Goal: Task Accomplishment & Management: Manage account settings

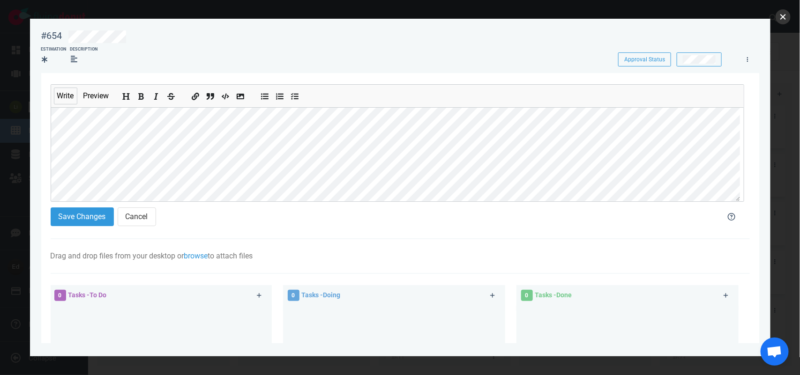
click at [784, 21] on button "close" at bounding box center [783, 16] width 15 height 15
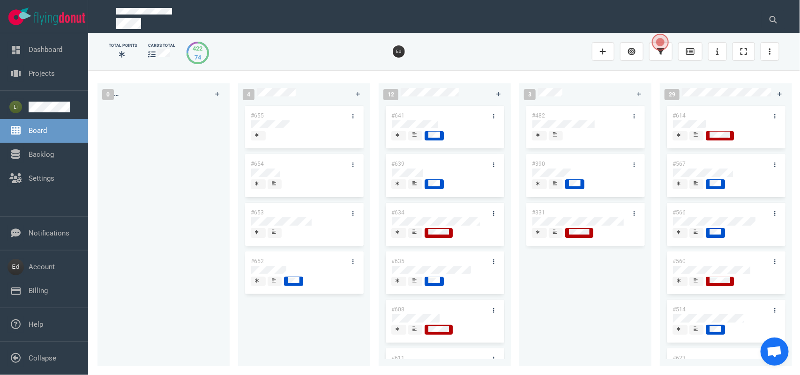
scroll to position [176, 0]
click at [271, 282] on div at bounding box center [274, 282] width 7 height 10
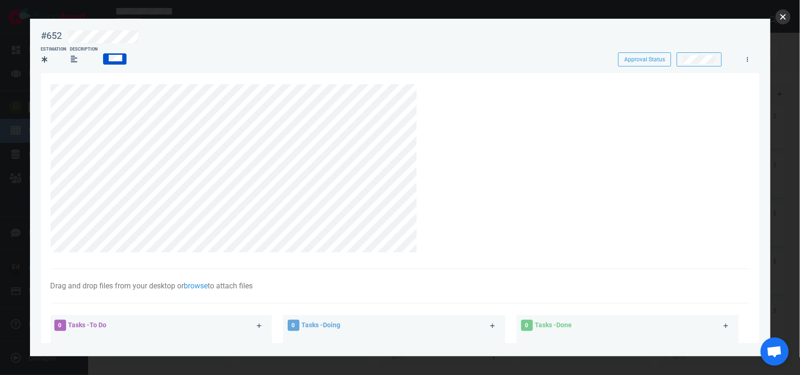
click at [776, 15] on button "close" at bounding box center [783, 16] width 15 height 15
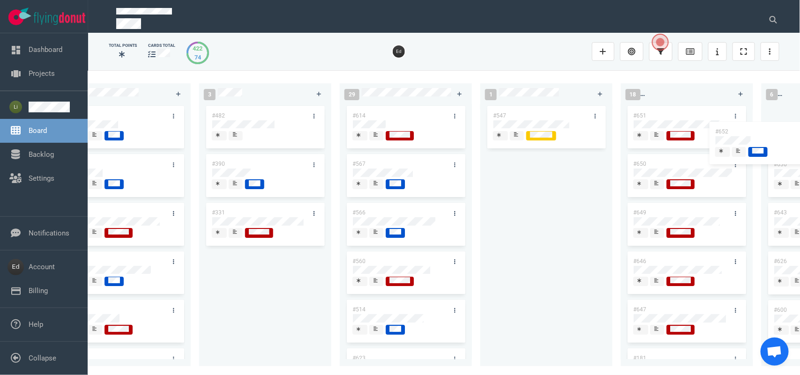
scroll to position [0, 328]
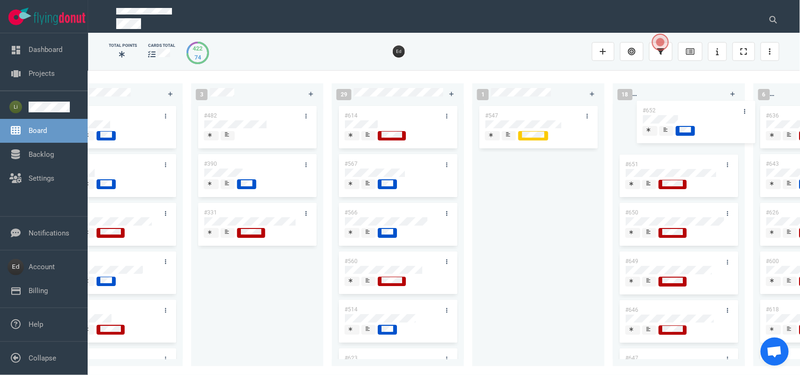
drag, startPoint x: 282, startPoint y: 264, endPoint x: 677, endPoint y: 158, distance: 409.5
click at [673, 113] on div "0 4 #655 #654 #653 #652 #652 12 #641 #639 #634 #635 #608 #611 #602 #603 #548 3 …" at bounding box center [444, 222] width 712 height 305
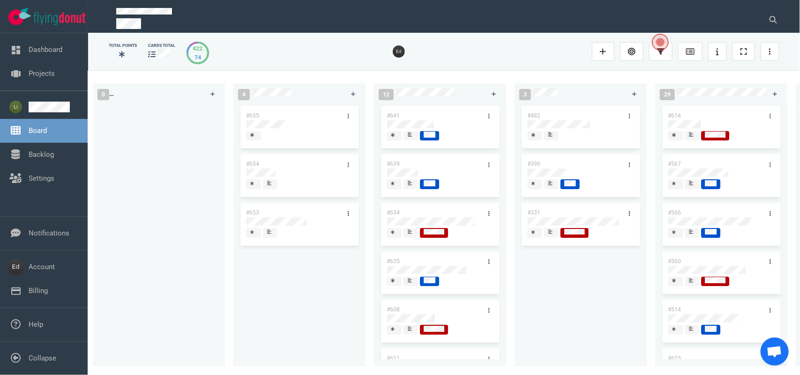
scroll to position [0, 0]
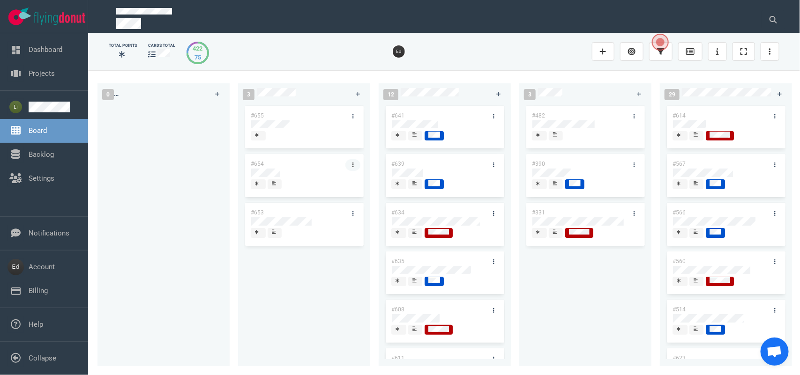
click at [348, 163] on link at bounding box center [352, 165] width 15 height 12
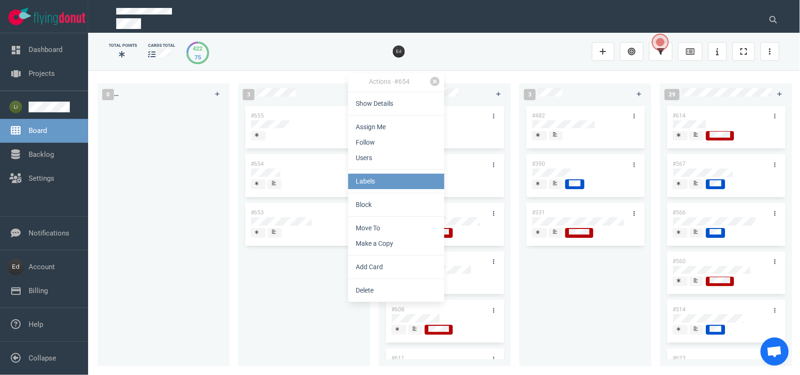
click at [377, 183] on link "Labels" at bounding box center [396, 181] width 96 height 15
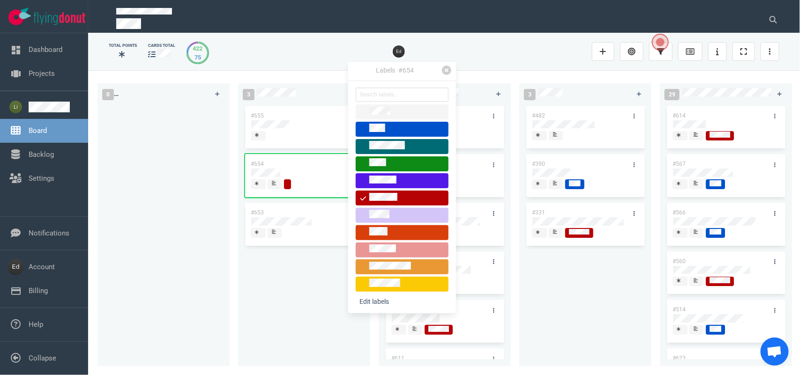
click at [326, 275] on div "#655 #654 #653" at bounding box center [304, 230] width 121 height 252
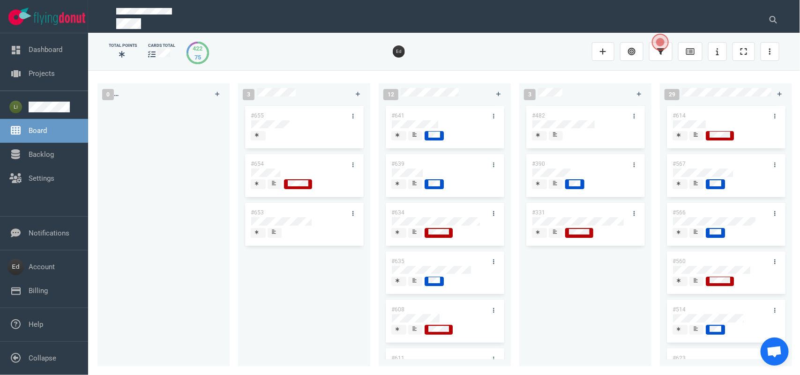
click at [272, 184] on icon at bounding box center [274, 183] width 4 height 4
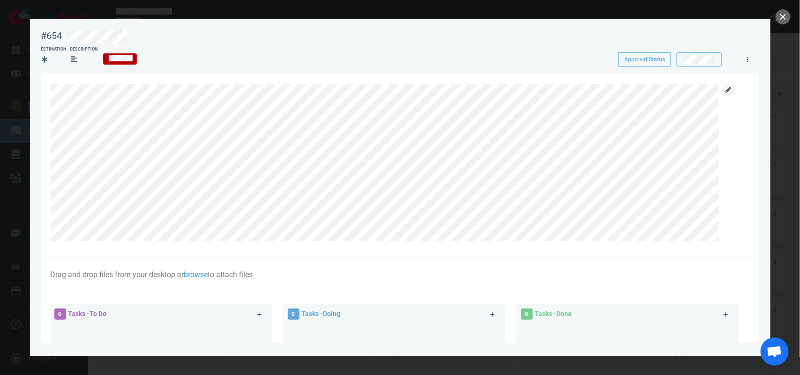
click at [729, 91] on icon at bounding box center [729, 90] width 6 height 6
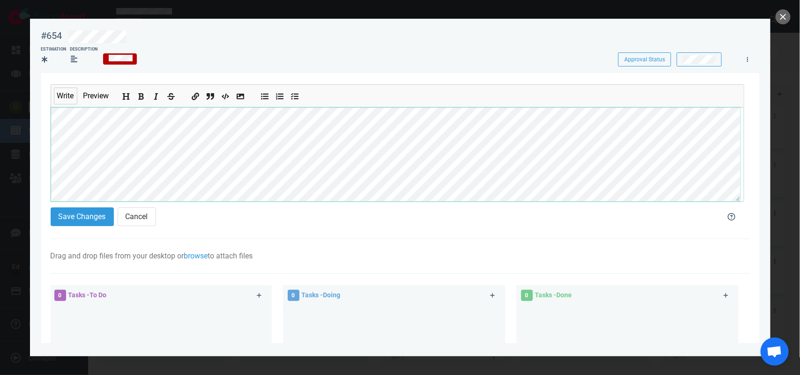
click at [30, 115] on section "#654 Approval Status Estimation Description Approval Status Write Preview Save …" at bounding box center [400, 184] width 741 height 330
click at [27, 153] on div "#654 Approval Status Estimation Description Approval Status Write Preview Save …" at bounding box center [400, 187] width 800 height 375
click at [48, 127] on section "Write Preview Save Changes Cancel Drag and drop files from your desktop or brow…" at bounding box center [400, 296] width 718 height 446
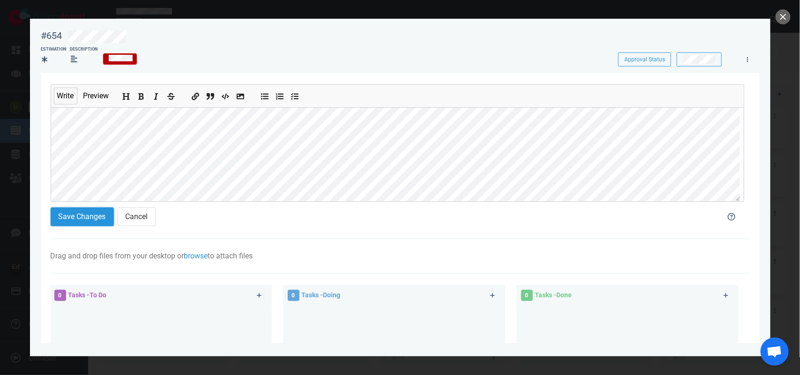
click at [96, 210] on button "Save Changes" at bounding box center [82, 217] width 63 height 19
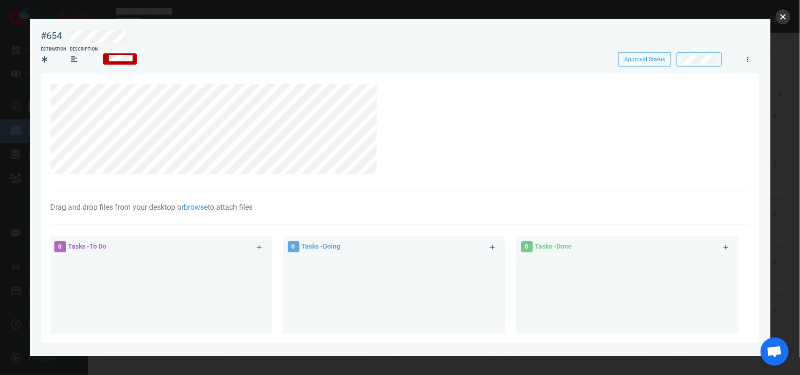
click at [784, 21] on button "close" at bounding box center [783, 16] width 15 height 15
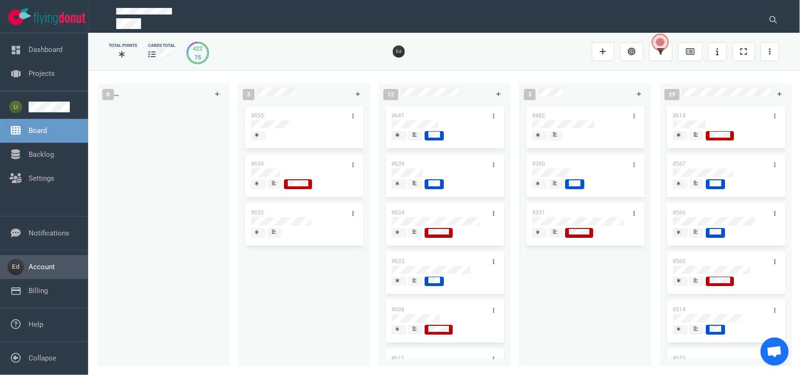
click at [32, 270] on link "Account" at bounding box center [42, 267] width 26 height 8
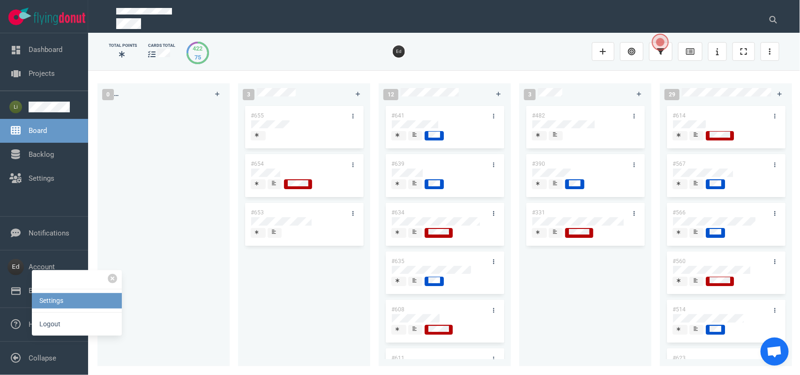
click at [57, 307] on link "Settings" at bounding box center [77, 300] width 90 height 15
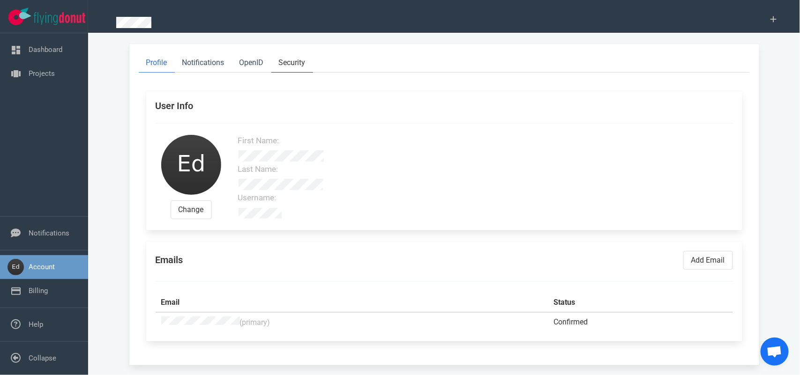
click at [294, 64] on link "Security" at bounding box center [292, 62] width 42 height 19
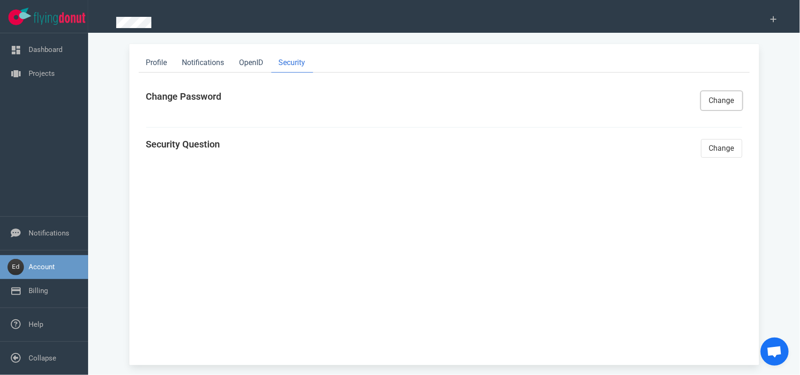
click at [716, 97] on button "Change" at bounding box center [721, 100] width 41 height 19
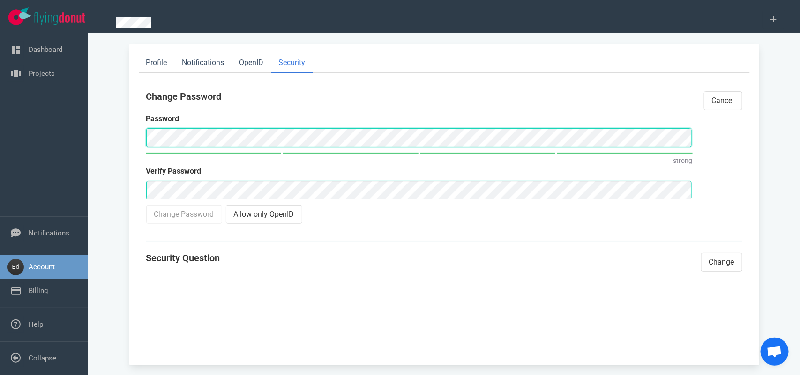
click at [142, 140] on div "Change Password Password strong Verify Password Change Password Allow only Open…" at bounding box center [420, 158] width 558 height 144
click at [728, 97] on button "Cancel" at bounding box center [723, 100] width 38 height 19
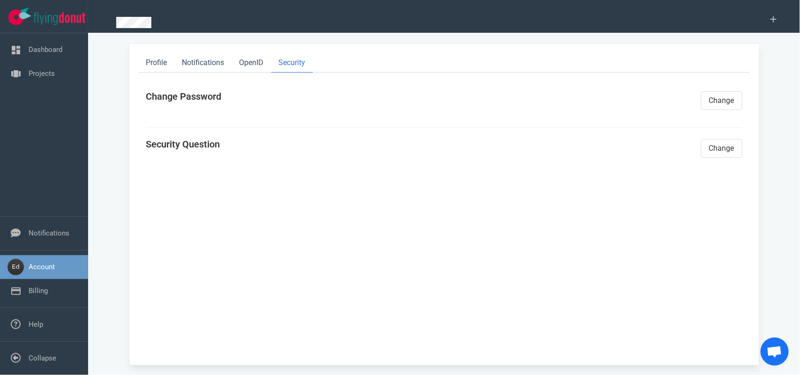
click at [252, 73] on div "Profile Notifications OpenID Security Change Password Change Security Question …" at bounding box center [444, 205] width 630 height 322
click at [251, 67] on link "OpenID" at bounding box center [251, 62] width 39 height 19
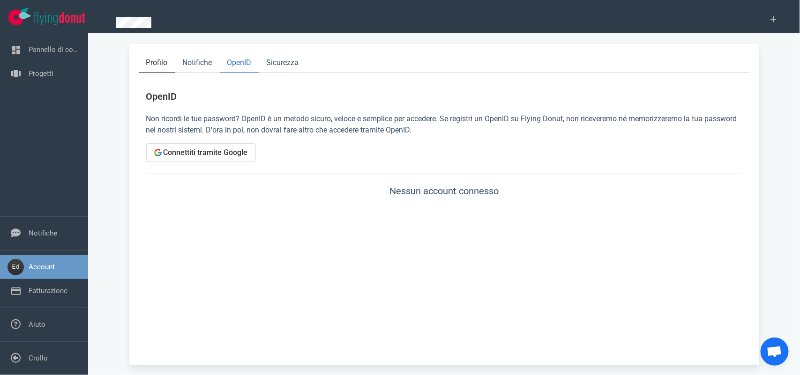
click at [163, 59] on font "Profilo" at bounding box center [157, 62] width 22 height 9
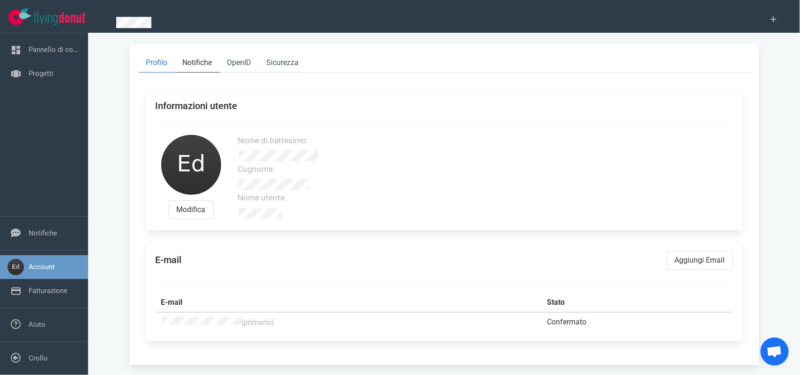
click at [204, 66] on font "Notifiche" at bounding box center [198, 62] width 30 height 9
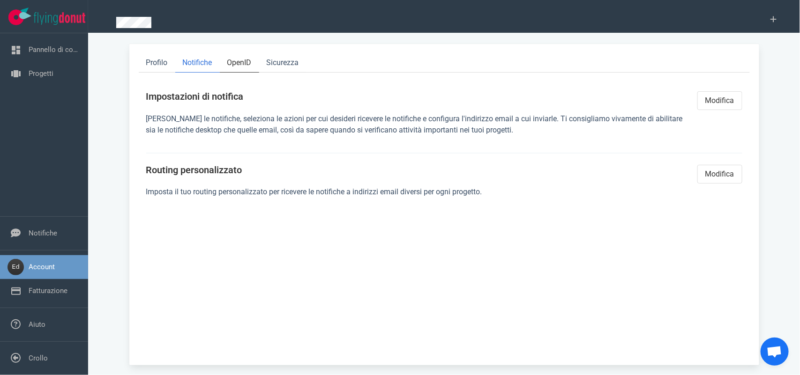
click at [225, 64] on link "OpenID" at bounding box center [239, 62] width 39 height 19
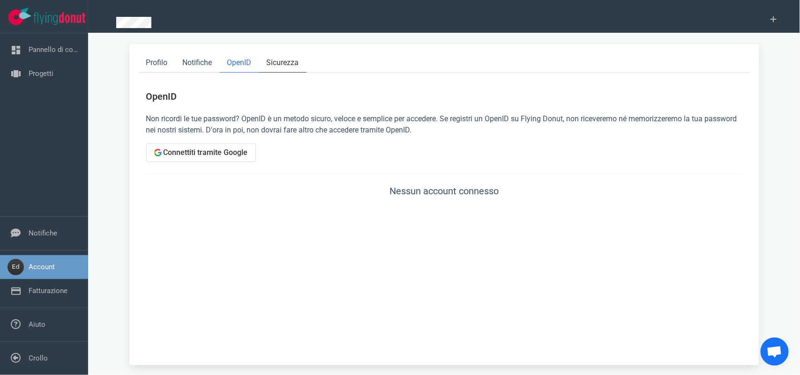
click at [267, 64] on font "Sicurezza" at bounding box center [283, 62] width 32 height 9
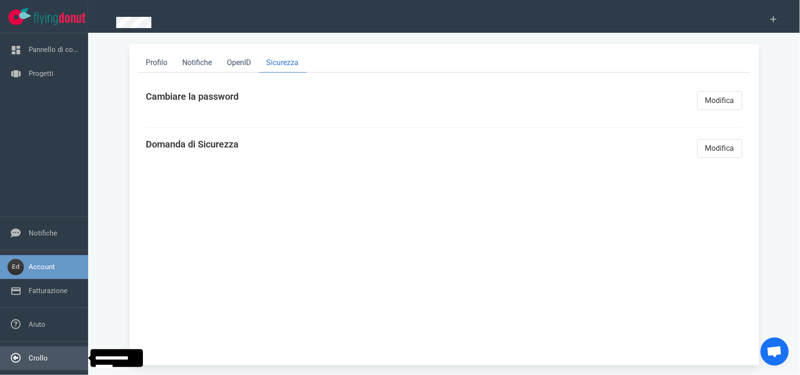
click at [40, 354] on link "Crollo" at bounding box center [38, 358] width 19 height 8
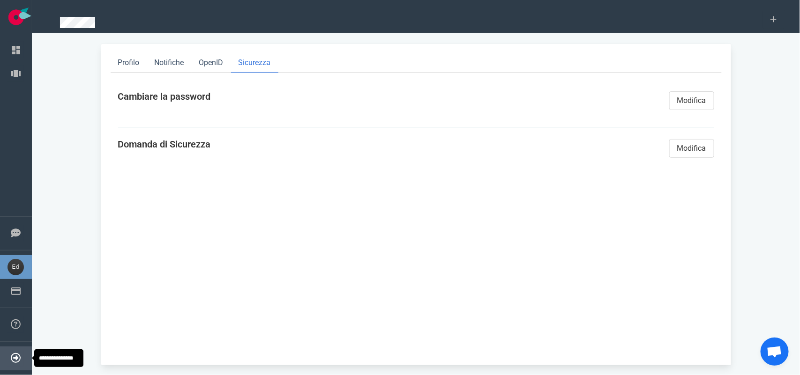
click at [29, 361] on link "Espandere" at bounding box center [45, 358] width 33 height 8
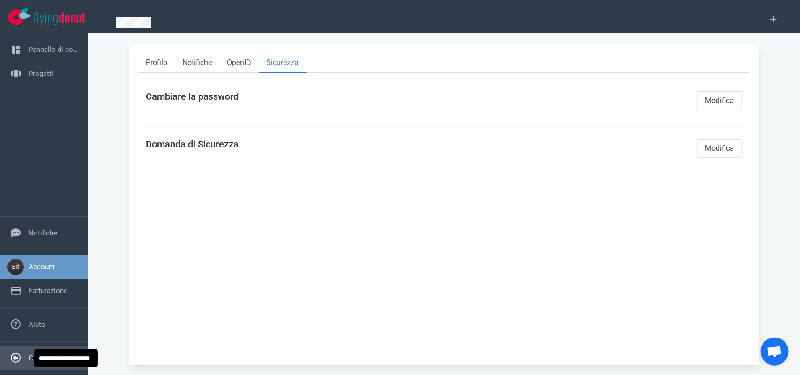
click at [29, 354] on link "Collapse" at bounding box center [43, 358] width 28 height 8
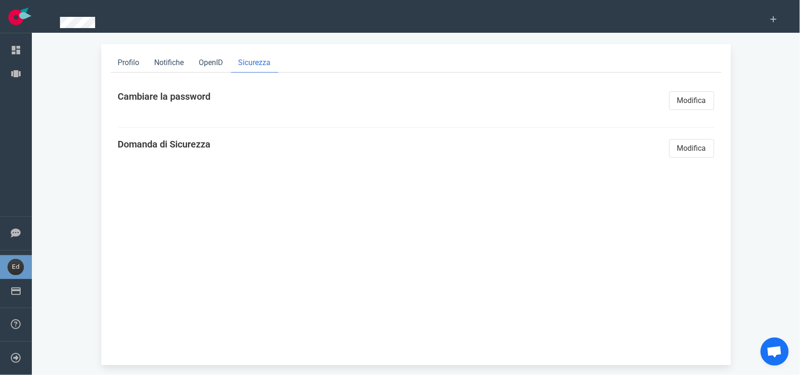
click at [14, 340] on nav "Aiuto" at bounding box center [16, 324] width 32 height 33
click at [29, 322] on link "Aiuto" at bounding box center [37, 325] width 17 height 8
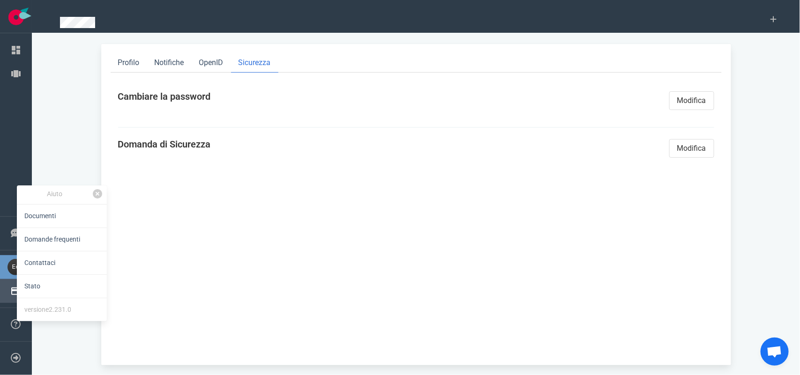
click at [29, 293] on link "Fatturazione" at bounding box center [48, 291] width 39 height 8
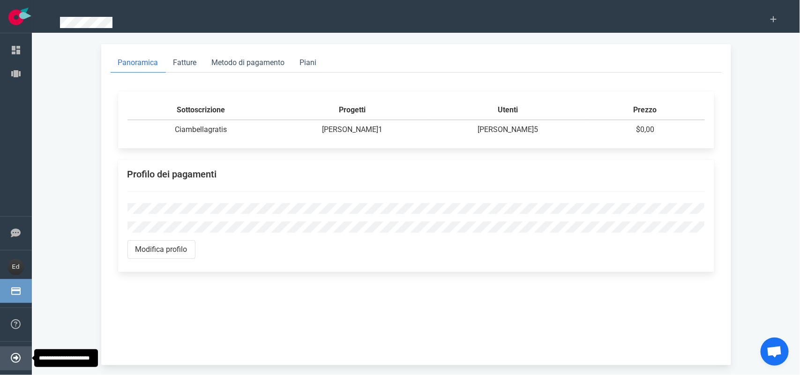
click at [29, 361] on link "Expand" at bounding box center [40, 358] width 22 height 8
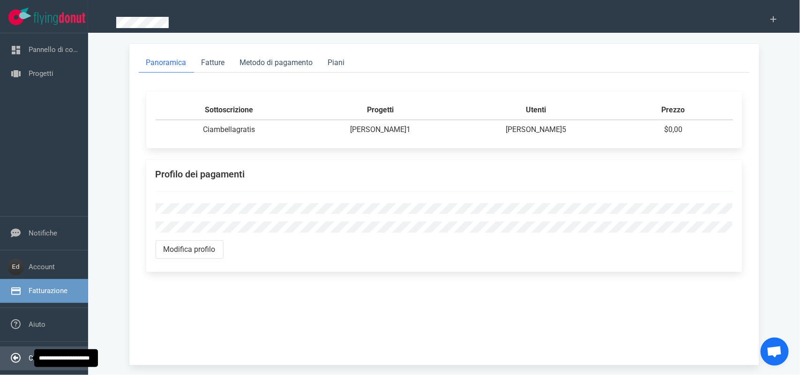
click at [29, 361] on link "Collapse" at bounding box center [43, 358] width 28 height 8
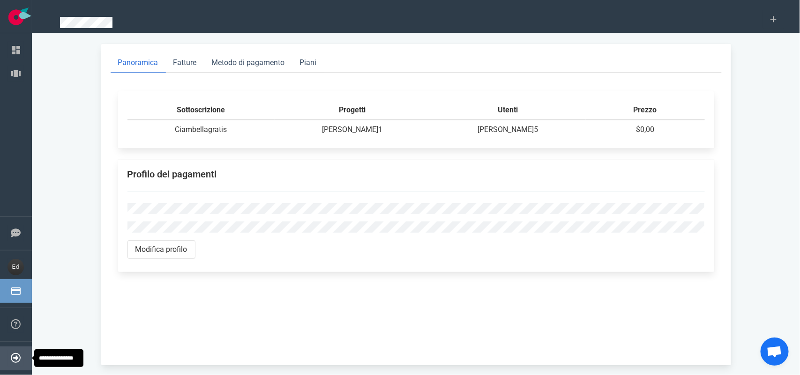
click at [29, 360] on link "Expand" at bounding box center [40, 358] width 22 height 8
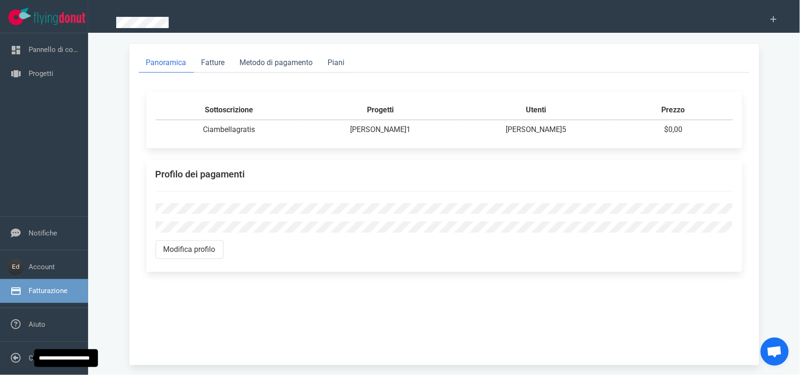
click at [39, 356] on font "**********" at bounding box center [64, 359] width 51 height 6
click at [112, 300] on div "Panoramica Fatture Metodo di pagamento Piani Sottoscrizione Progetti Utenti Pre…" at bounding box center [444, 209] width 690 height 331
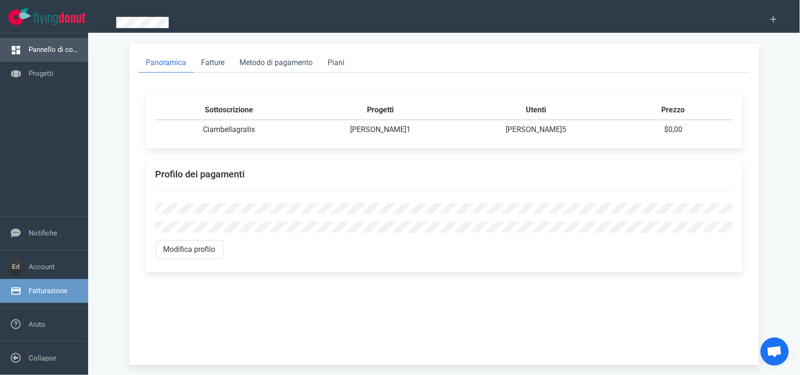
click at [61, 54] on link "Pannello di controllo" at bounding box center [61, 49] width 65 height 8
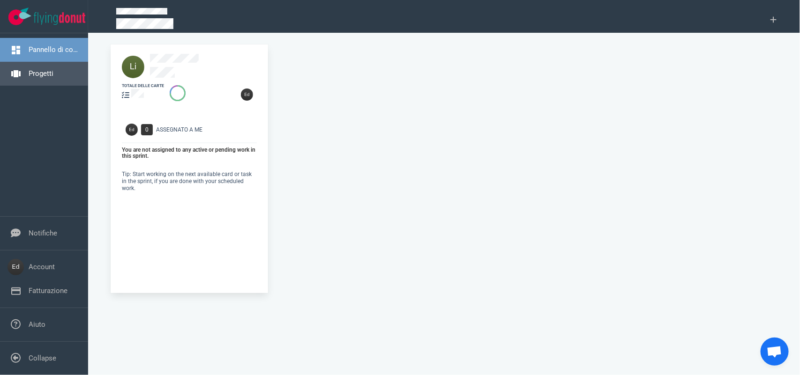
click at [53, 69] on link "Progetti" at bounding box center [41, 73] width 25 height 8
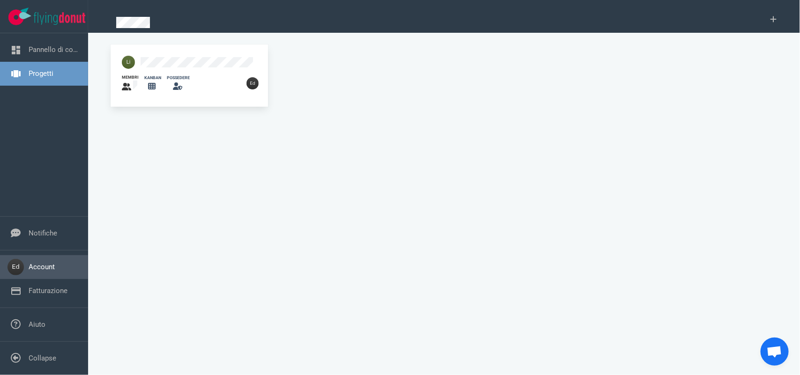
click at [38, 271] on link "Account" at bounding box center [42, 267] width 26 height 8
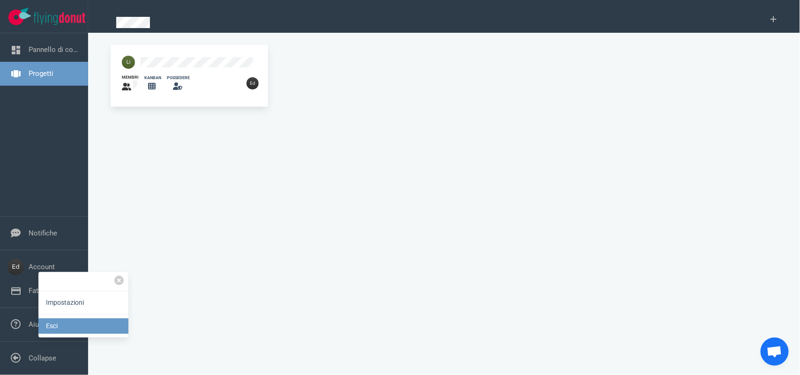
click at [47, 329] on font "Esci" at bounding box center [52, 325] width 12 height 7
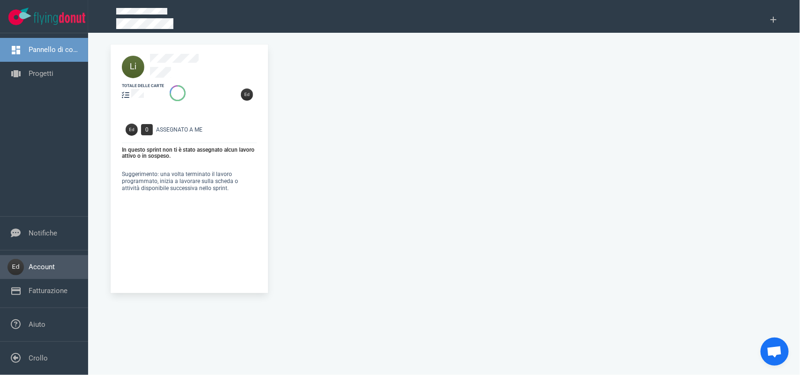
click at [51, 268] on link "Account" at bounding box center [42, 267] width 26 height 8
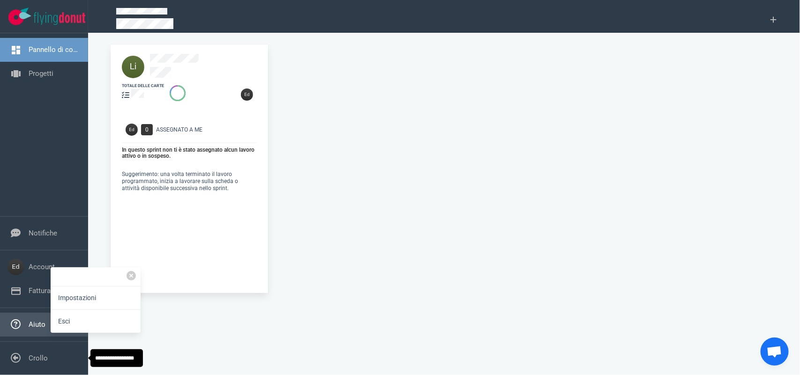
click at [29, 321] on link "Aiuto" at bounding box center [37, 325] width 17 height 8
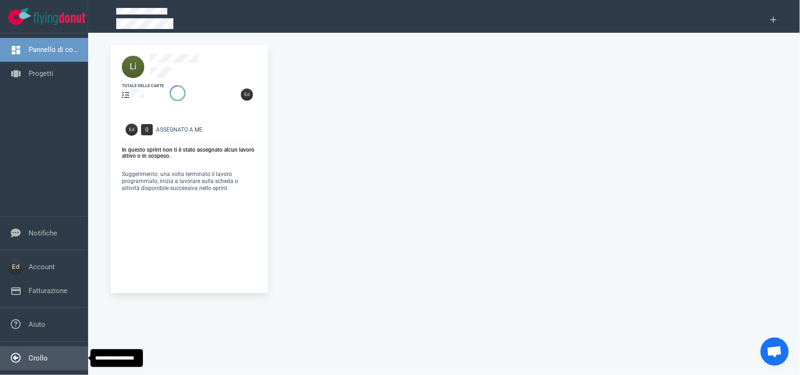
click at [48, 360] on link "Crollo" at bounding box center [38, 358] width 19 height 8
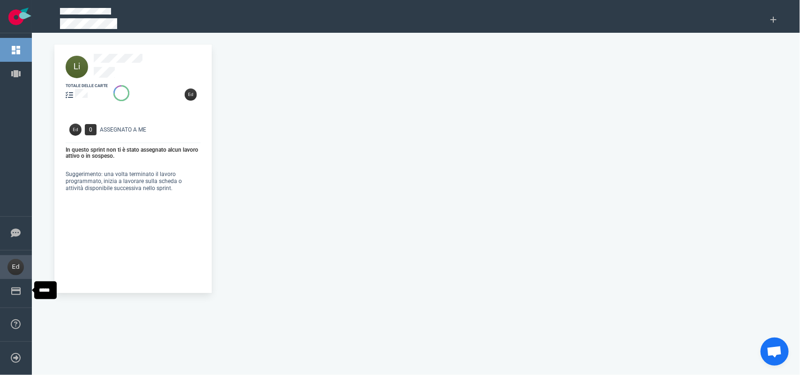
click at [29, 271] on link "Account" at bounding box center [42, 267] width 26 height 8
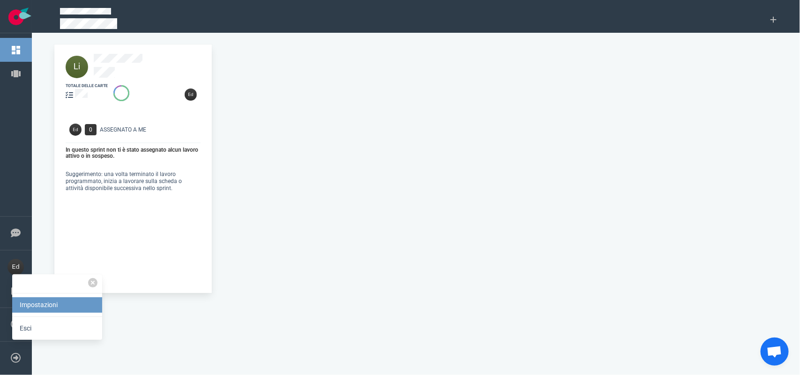
click at [30, 301] on font "Impostazioni" at bounding box center [39, 304] width 38 height 7
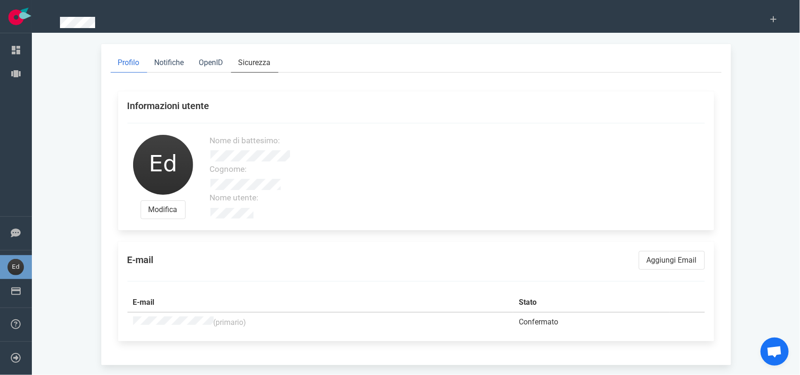
click at [254, 57] on font "Sicurezza" at bounding box center [255, 62] width 32 height 11
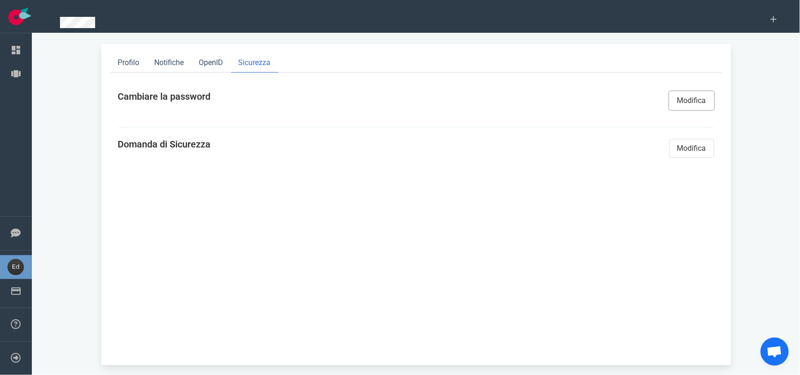
click at [697, 105] on font "Modifica" at bounding box center [691, 100] width 29 height 11
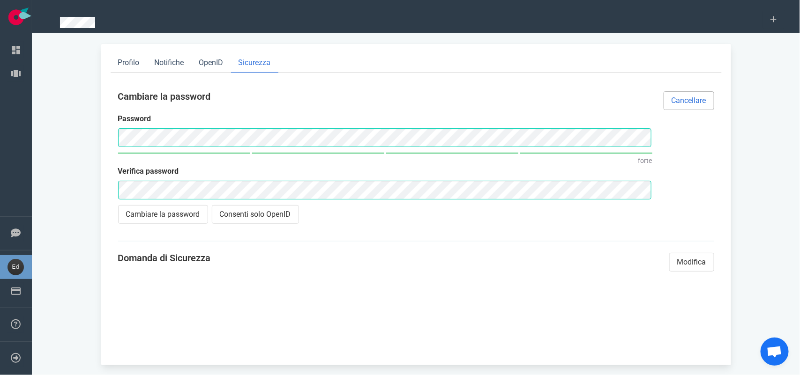
click at [385, 242] on div "Cambiare la password Password forte Verifica password Cambiare la password Cons…" at bounding box center [416, 182] width 596 height 192
click at [198, 216] on font "Cambiare la password" at bounding box center [163, 214] width 74 height 9
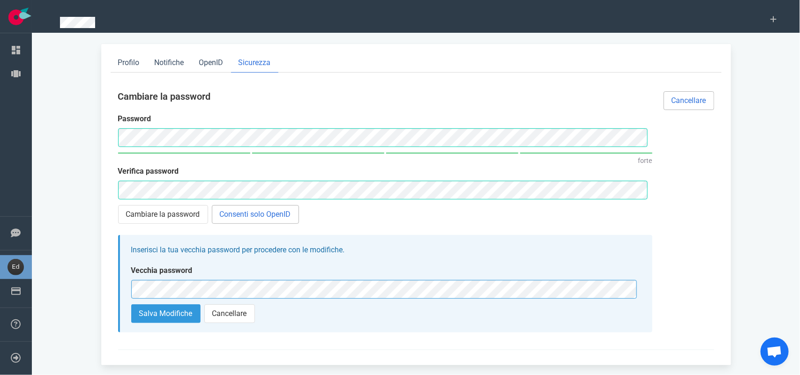
scroll to position [30, 0]
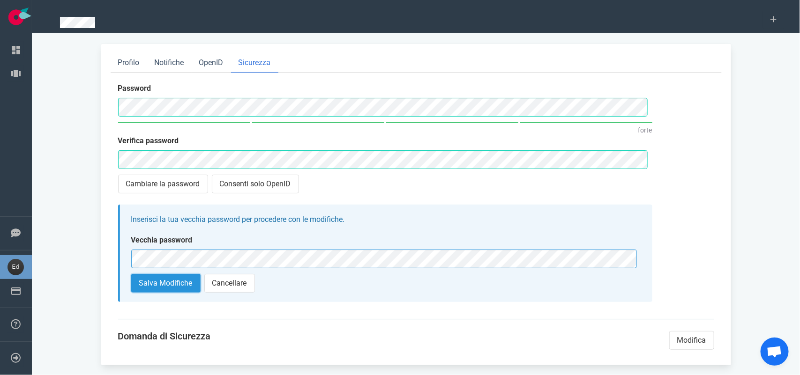
click at [165, 287] on font "Salva modifiche" at bounding box center [165, 283] width 53 height 9
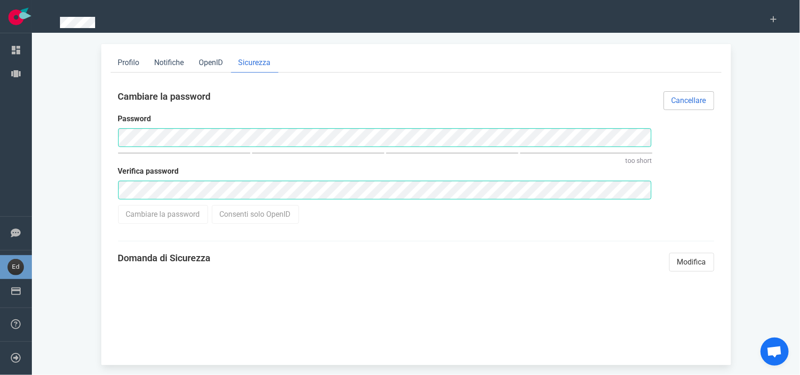
scroll to position [0, 0]
click at [29, 268] on link "Account" at bounding box center [42, 267] width 26 height 8
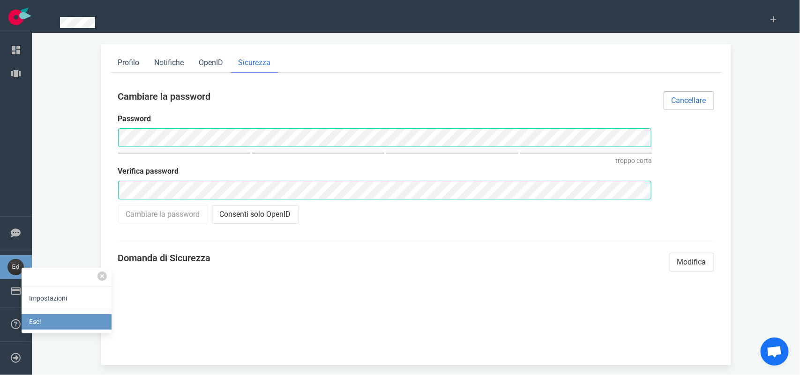
click at [52, 324] on link "Esci" at bounding box center [67, 322] width 90 height 15
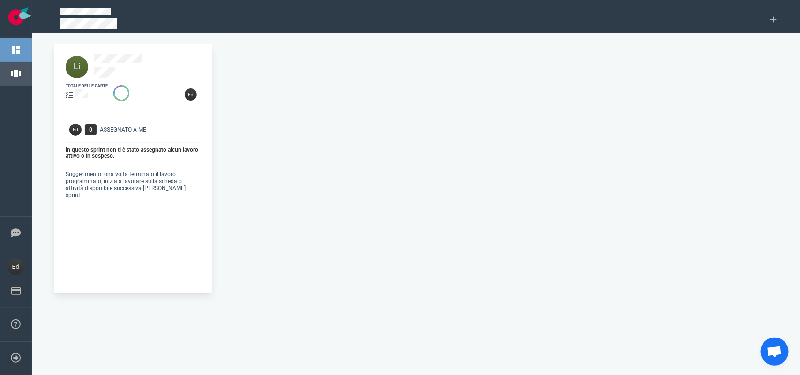
click at [29, 74] on link "Progetti" at bounding box center [41, 73] width 25 height 8
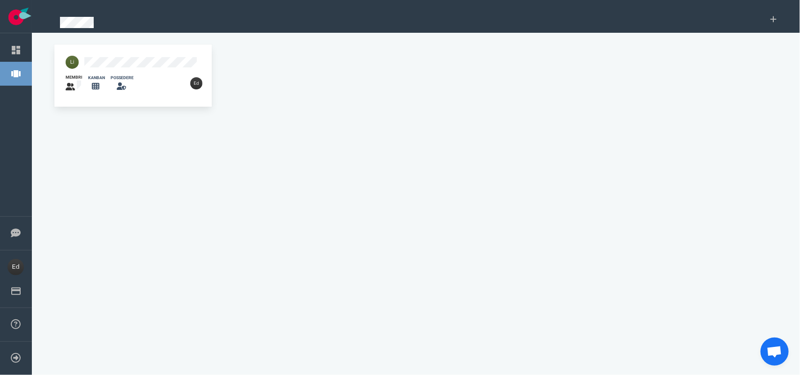
click at [97, 69] on div "kanban" at bounding box center [93, 83] width 22 height 29
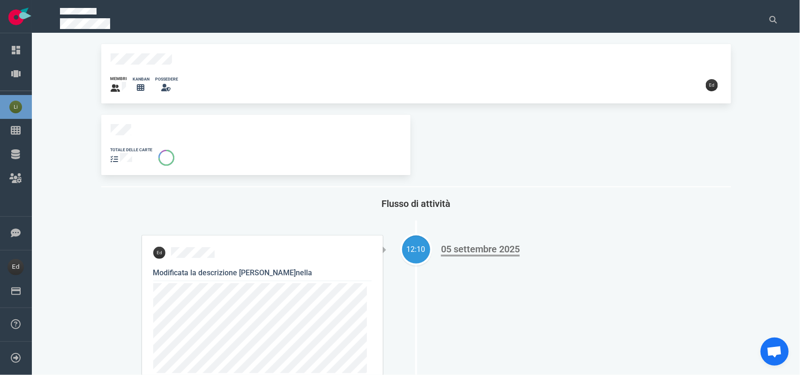
click at [104, 123] on div "totale delle carte" at bounding box center [255, 145] width 309 height 60
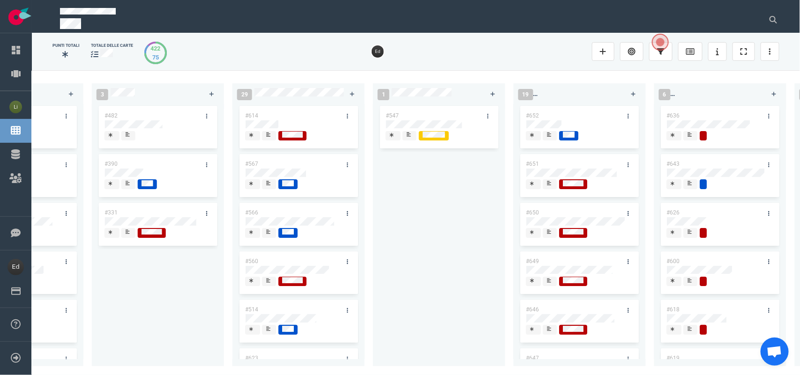
scroll to position [0, 383]
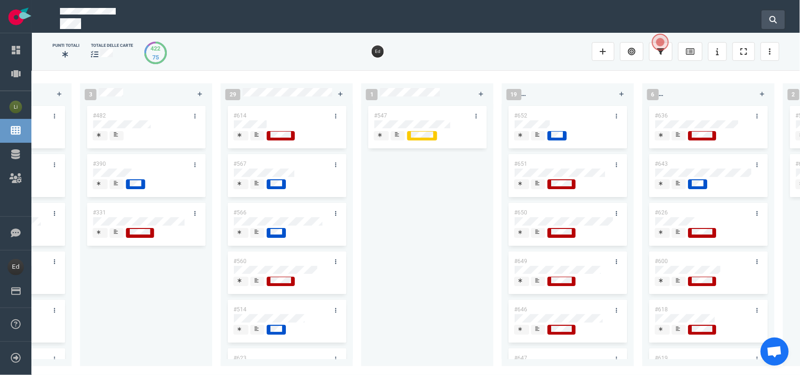
click at [779, 18] on button at bounding box center [773, 19] width 23 height 19
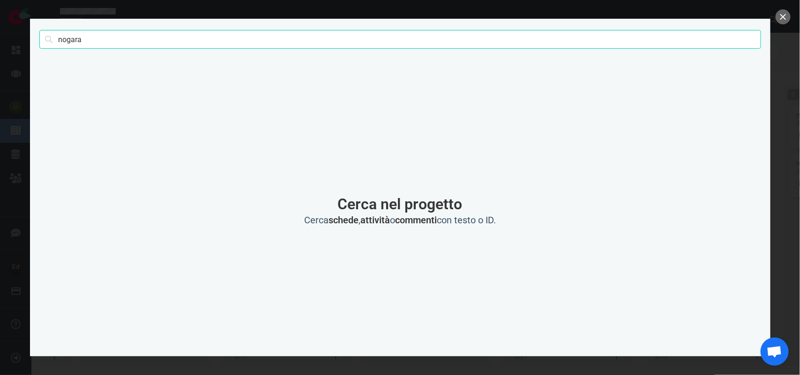
type input "nogara"
click button "Ricerca" at bounding box center [0, 0] width 0 height 0
click at [95, 40] on input "nogara" at bounding box center [400, 39] width 722 height 19
click at [786, 16] on button "vicino" at bounding box center [783, 16] width 15 height 15
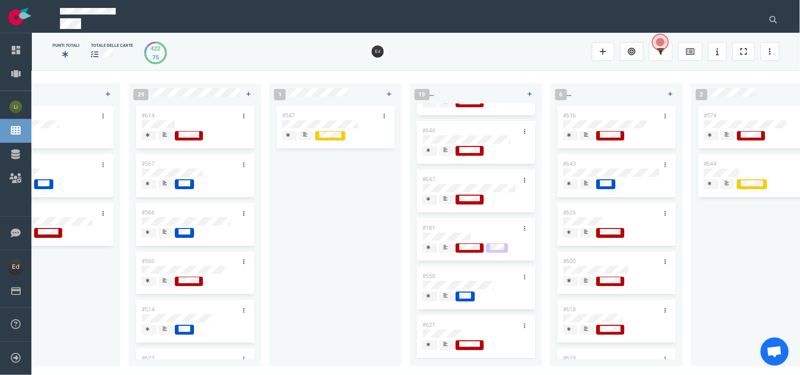
scroll to position [234, 0]
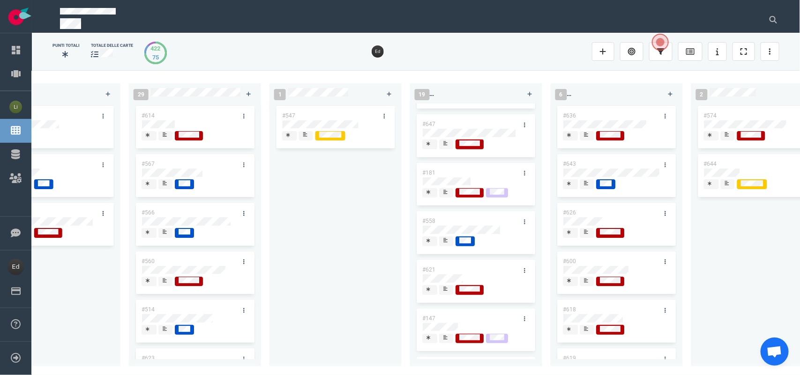
click at [446, 150] on div at bounding box center [446, 145] width 7 height 10
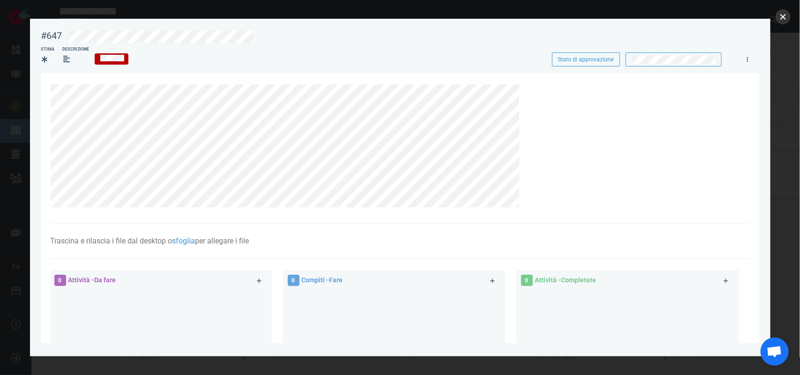
click at [785, 15] on button "vicino" at bounding box center [783, 16] width 15 height 15
